Goal: Transaction & Acquisition: Download file/media

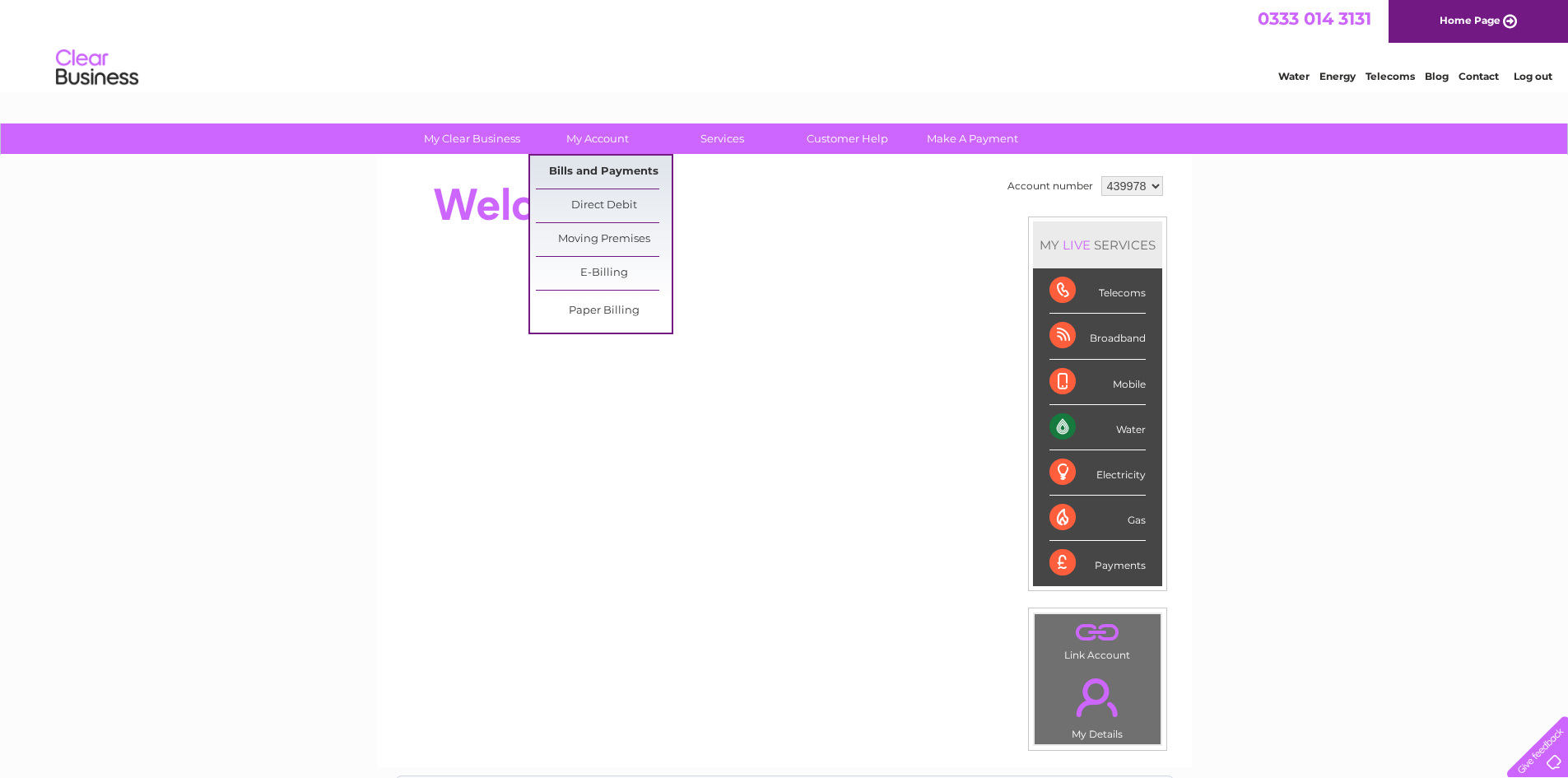
click at [584, 175] on link "Bills and Payments" at bounding box center [604, 172] width 135 height 33
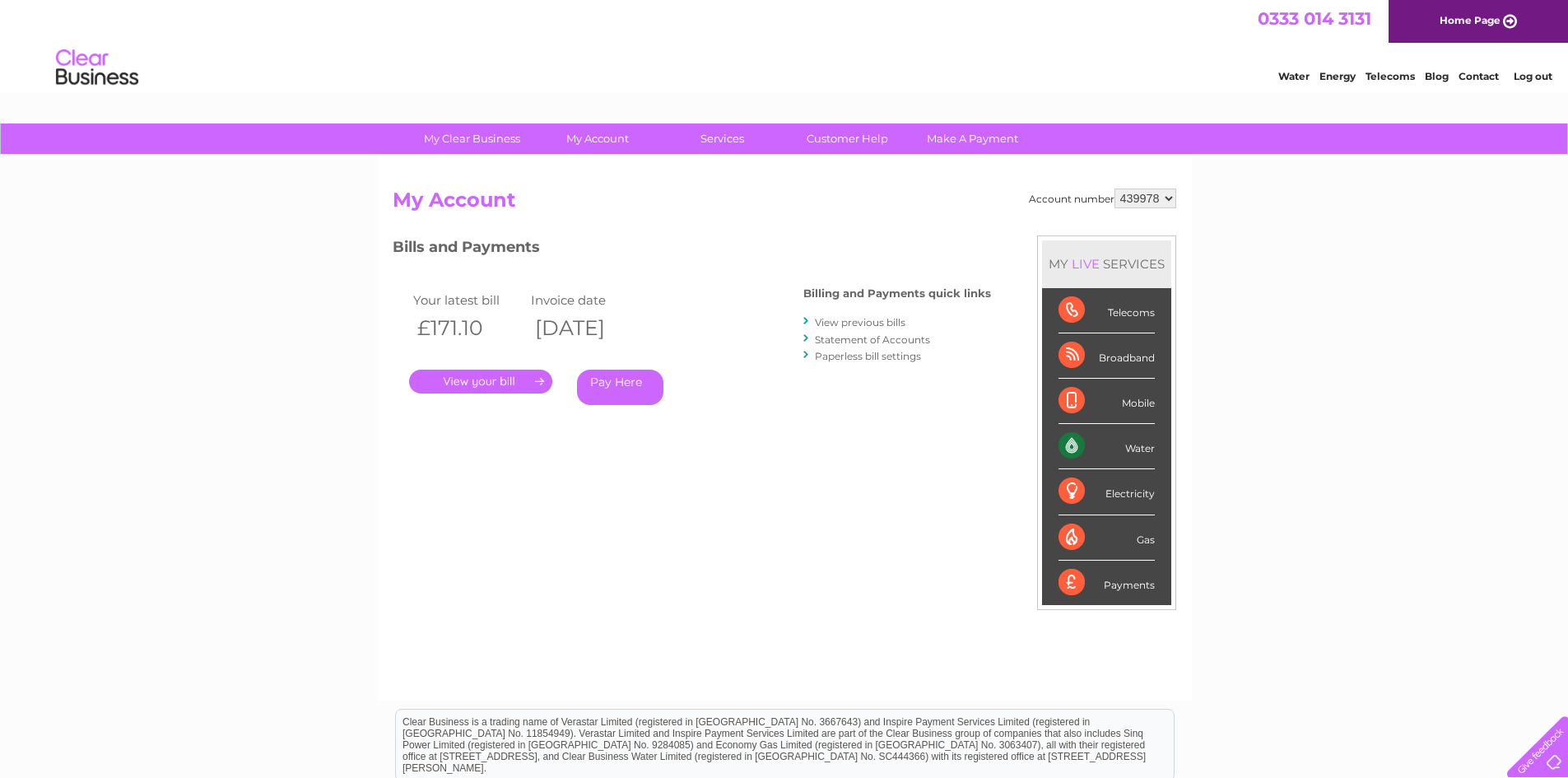
click at [472, 379] on link "." at bounding box center [480, 381] width 143 height 24
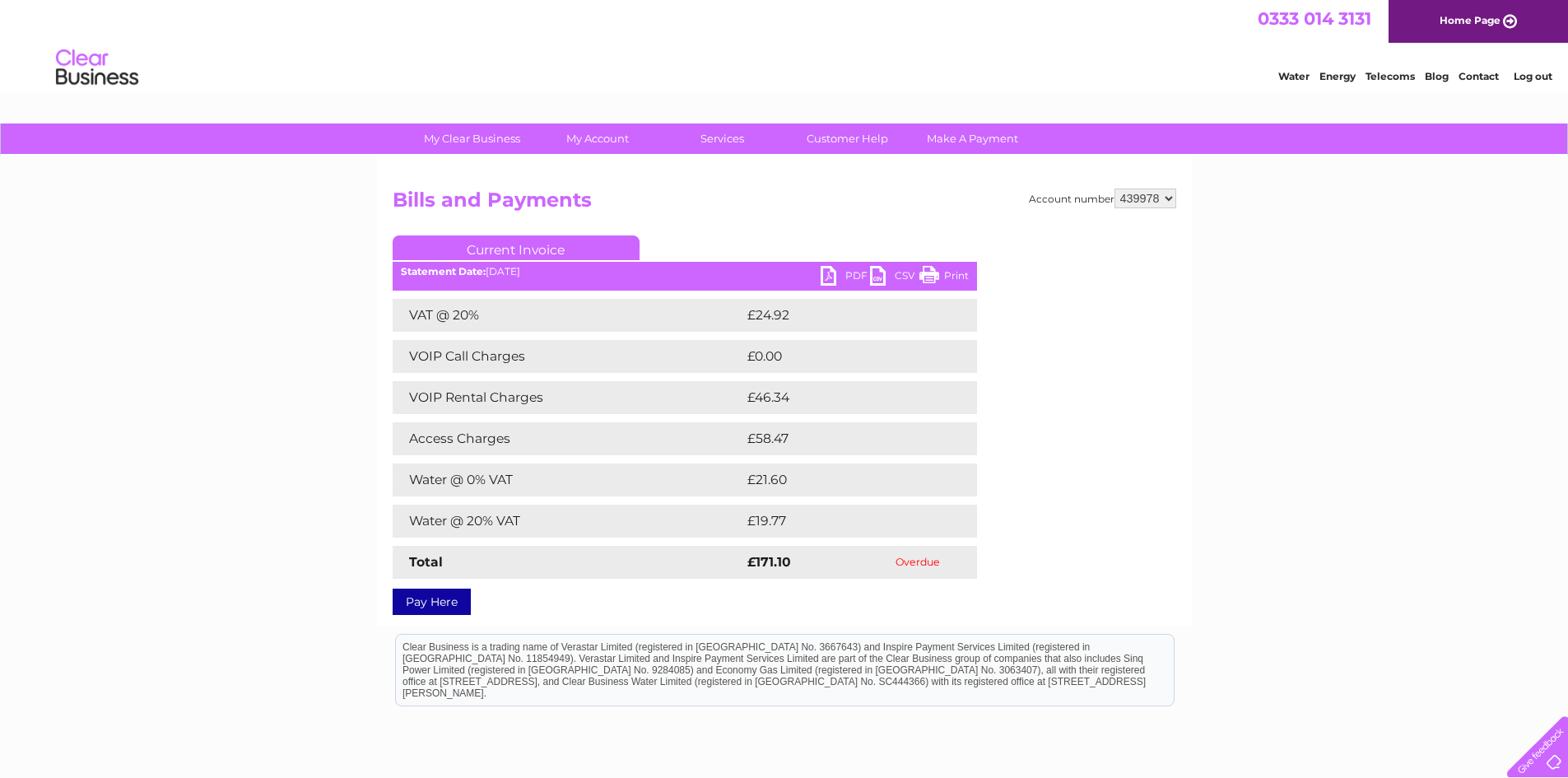
click at [844, 270] on link "PDF" at bounding box center [845, 277] width 49 height 24
